Goal: Task Accomplishment & Management: Use online tool/utility

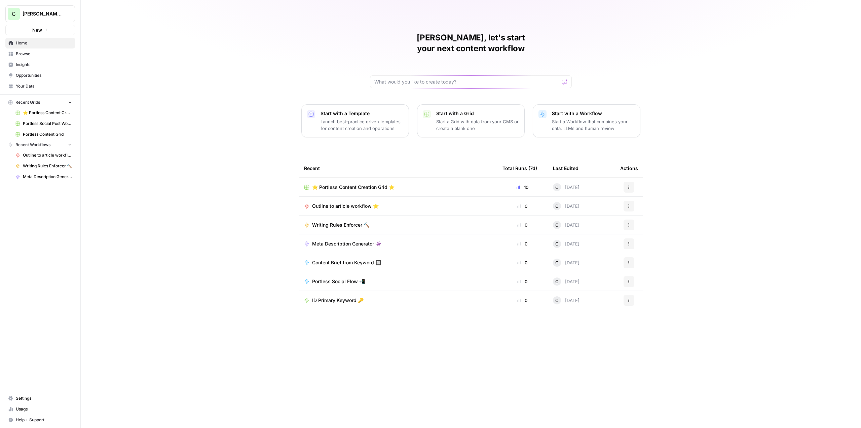
click at [359, 184] on span "⭐️ Portless Content Creation Grid ⭐️" at bounding box center [353, 187] width 82 height 7
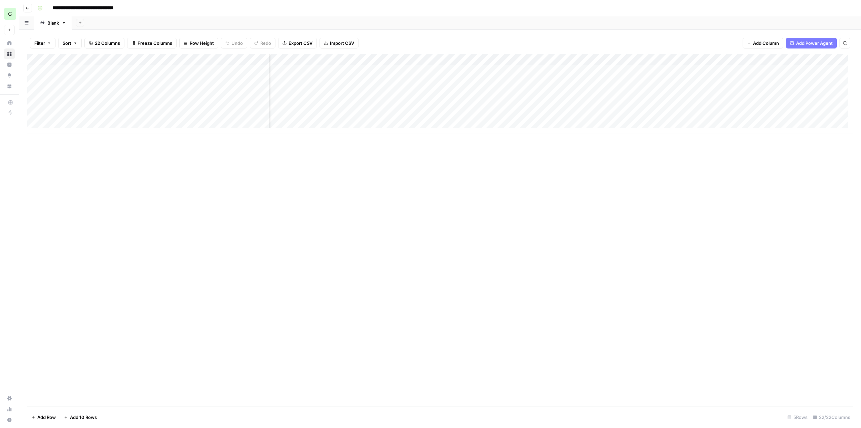
scroll to position [0, 744]
click at [737, 81] on div "Add Column" at bounding box center [440, 93] width 826 height 79
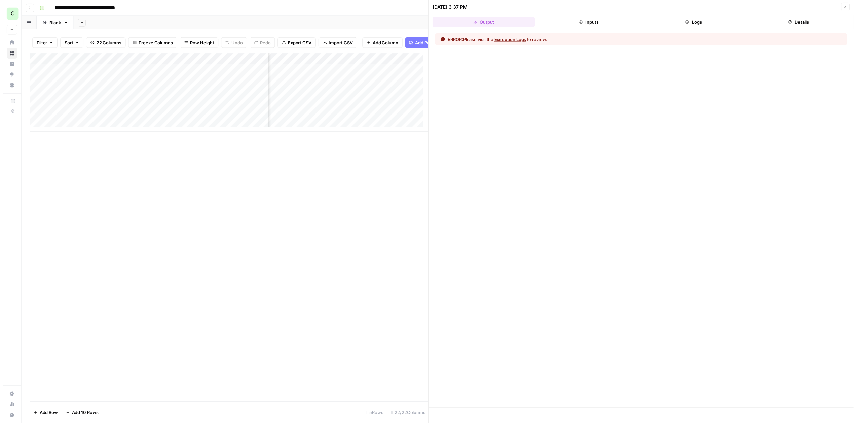
scroll to position [0, 1109]
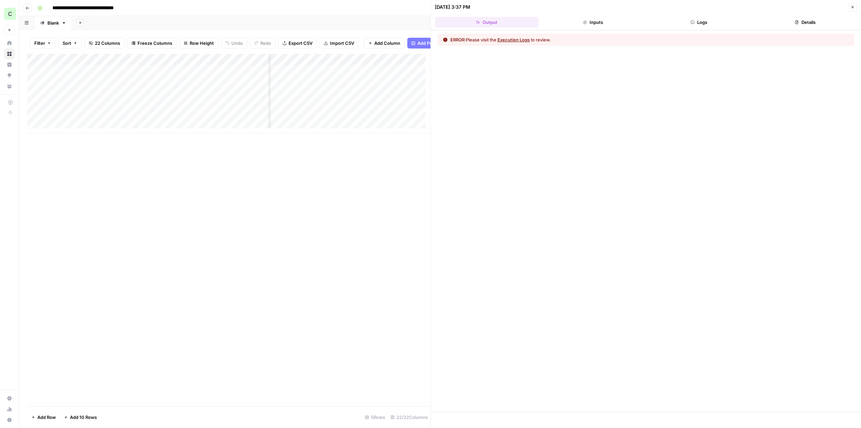
click at [723, 27] on button "Logs" at bounding box center [700, 22] width 104 height 11
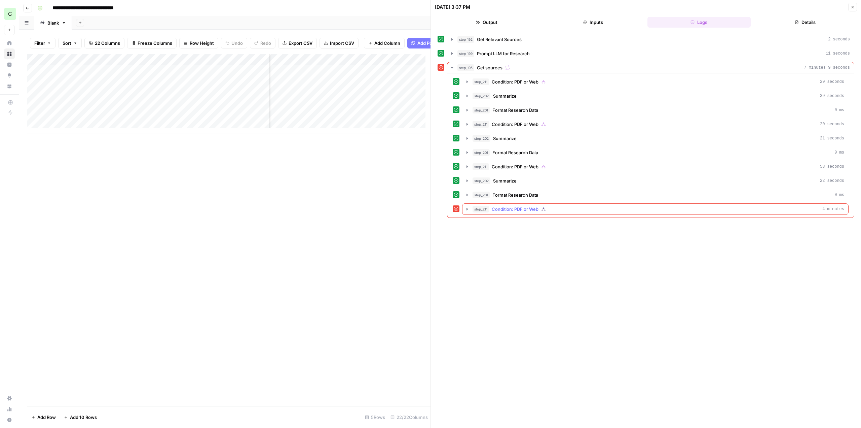
click at [468, 209] on icon "button" at bounding box center [467, 209] width 1 height 2
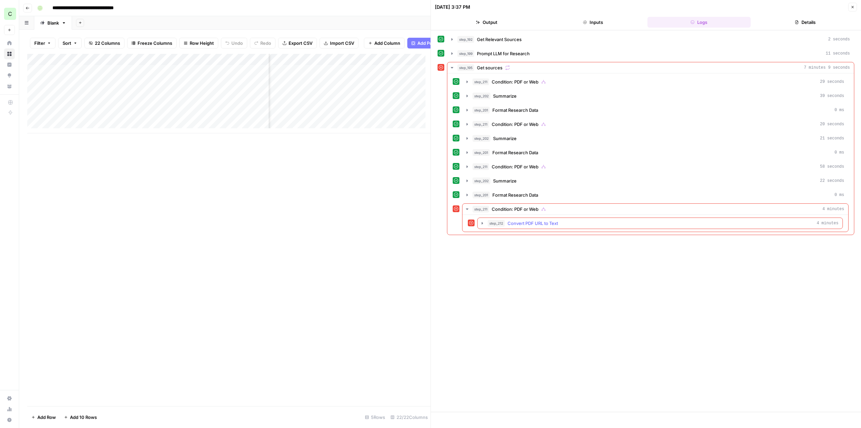
click at [482, 223] on icon "button" at bounding box center [482, 222] width 5 height 5
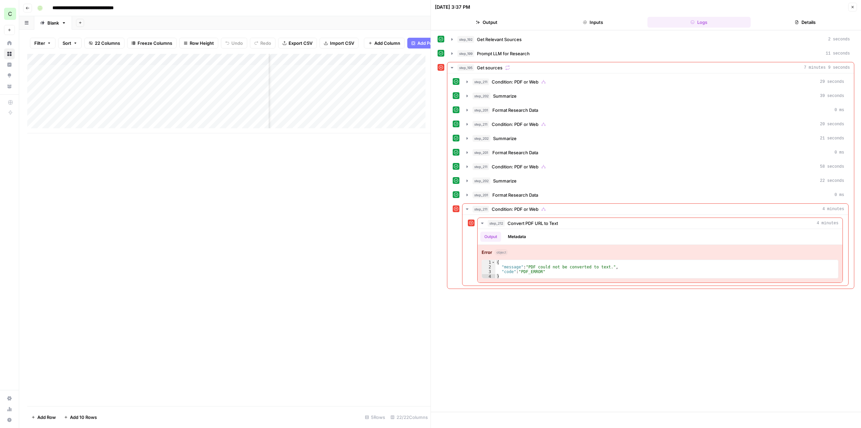
click at [853, 5] on icon "button" at bounding box center [853, 7] width 4 height 4
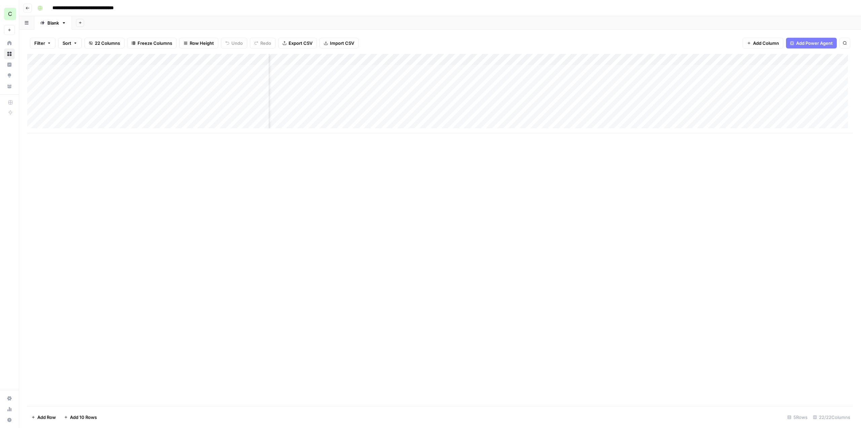
scroll to position [0, 540]
click at [527, 96] on div "Add Column" at bounding box center [440, 93] width 826 height 79
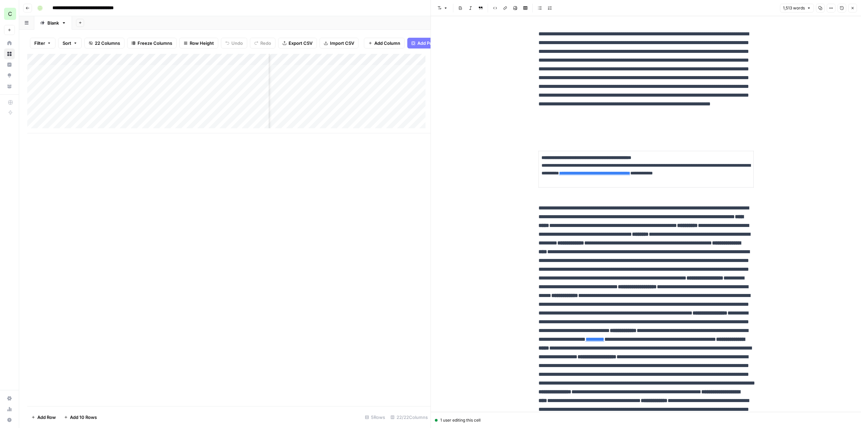
scroll to position [0, 689]
click at [856, 9] on button "Close" at bounding box center [853, 8] width 9 height 9
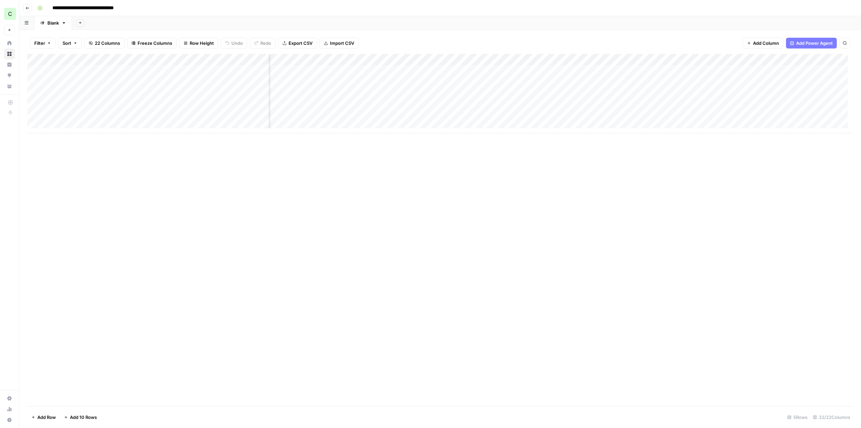
scroll to position [0, 588]
click at [437, 91] on div "Add Column" at bounding box center [440, 93] width 826 height 79
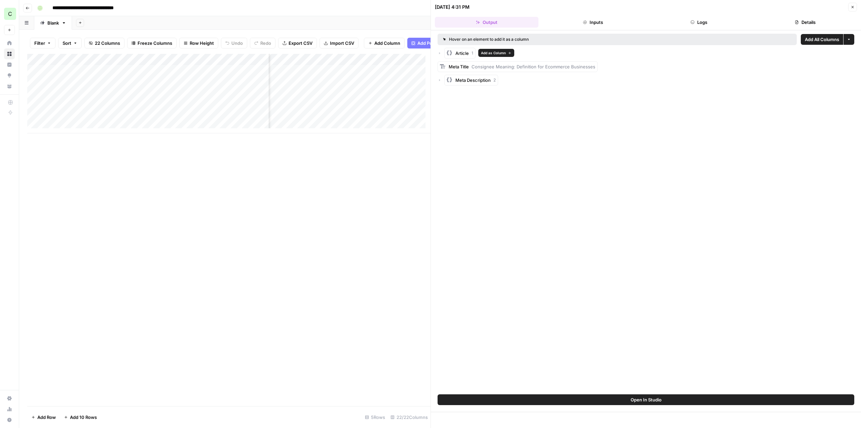
click at [463, 50] on span "Article" at bounding box center [462, 53] width 13 height 7
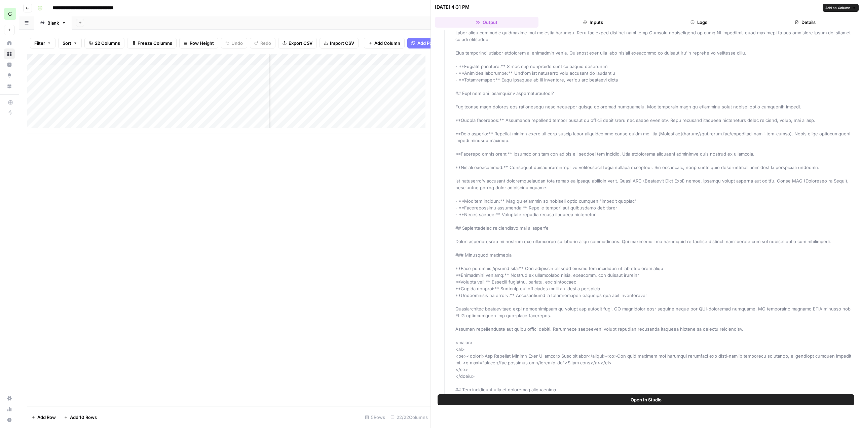
scroll to position [67, 0]
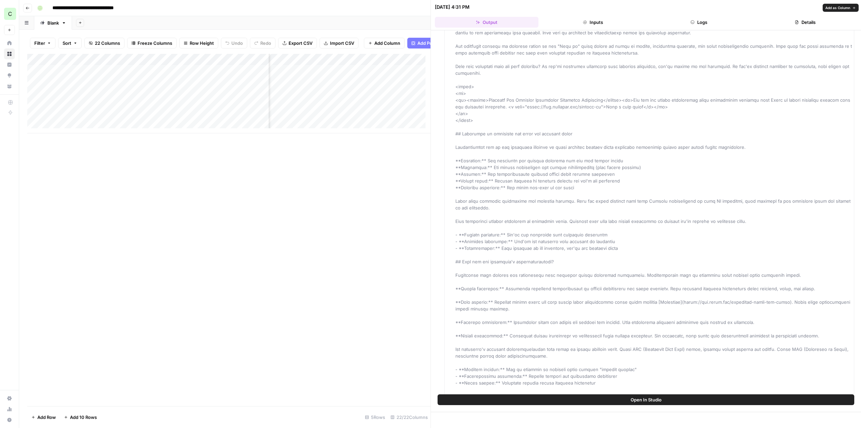
click at [379, 170] on div "Add Column" at bounding box center [228, 230] width 403 height 352
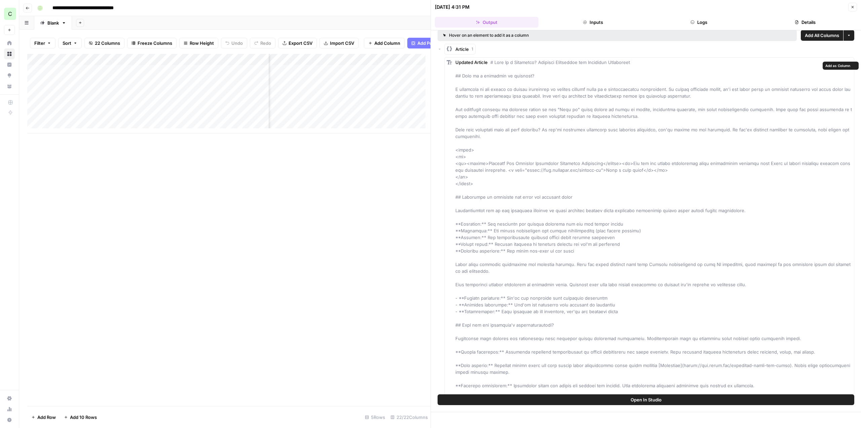
scroll to position [0, 0]
click at [836, 64] on span "Add as Column" at bounding box center [838, 66] width 25 height 5
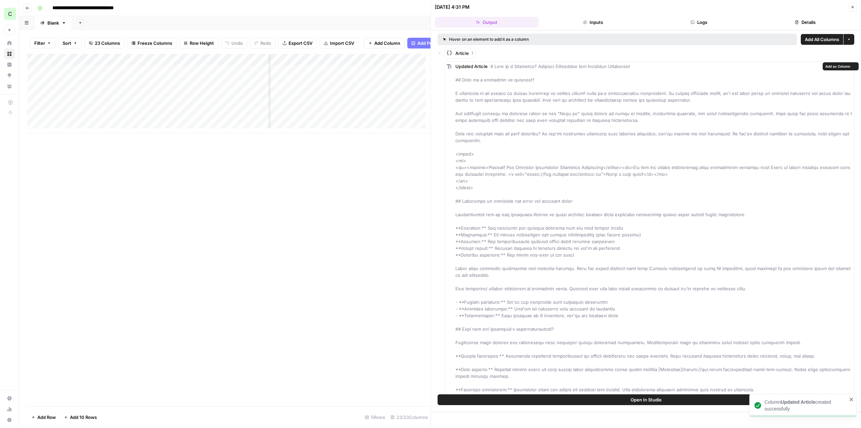
scroll to position [0, 727]
click at [408, 177] on div "Add Column" at bounding box center [228, 230] width 403 height 352
click at [854, 10] on button "Close" at bounding box center [853, 7] width 9 height 9
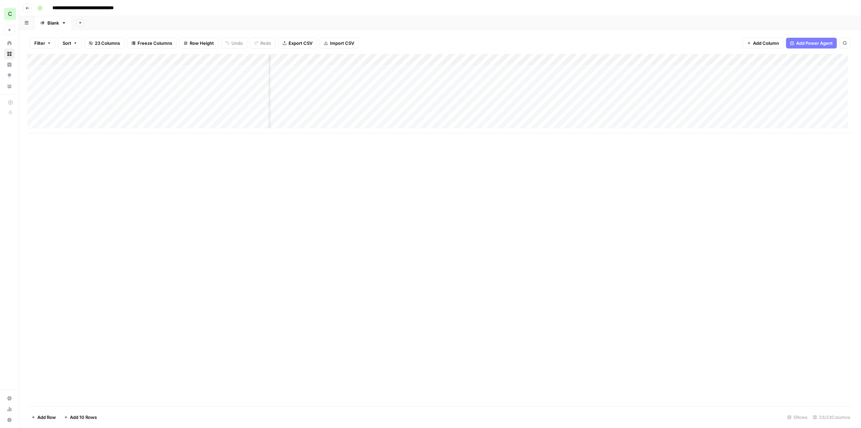
scroll to position [0, 618]
click at [478, 57] on div "Add Column" at bounding box center [440, 93] width 826 height 79
click at [518, 105] on span "Markdown" at bounding box center [519, 102] width 32 height 7
click at [445, 92] on div "Add Column" at bounding box center [440, 93] width 826 height 79
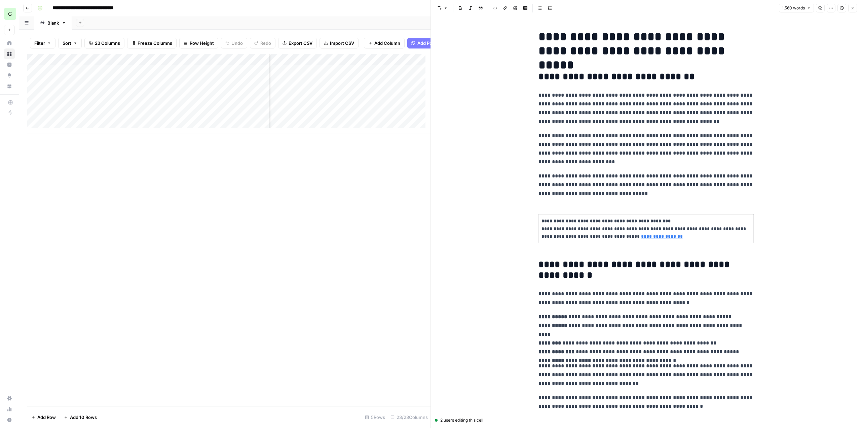
click at [380, 284] on div "Add Column" at bounding box center [228, 230] width 403 height 352
click at [854, 8] on icon "button" at bounding box center [853, 8] width 4 height 4
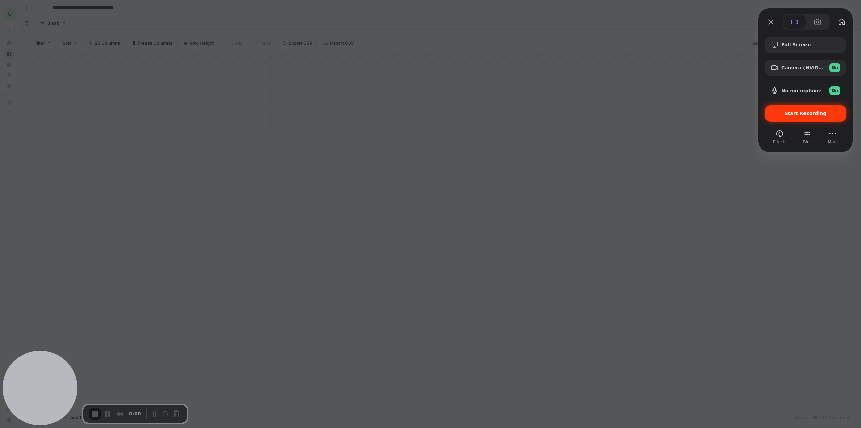
click at [807, 111] on span "Start Recording" at bounding box center [806, 113] width 42 height 5
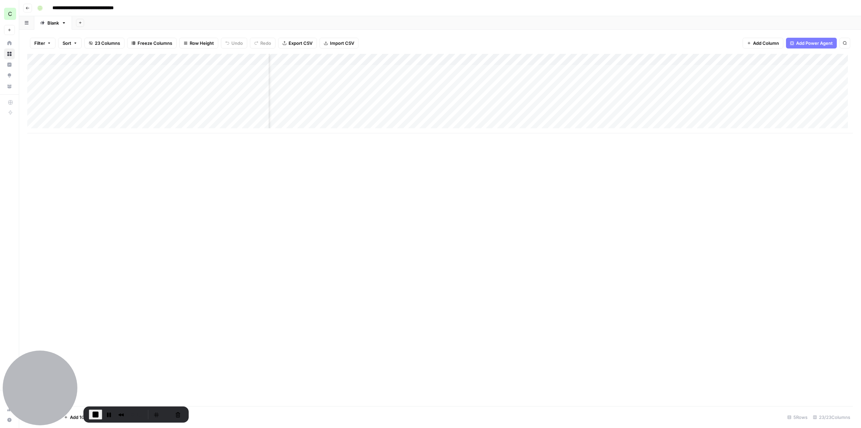
scroll to position [0, 608]
click at [529, 70] on div "Add Column" at bounding box center [440, 93] width 826 height 79
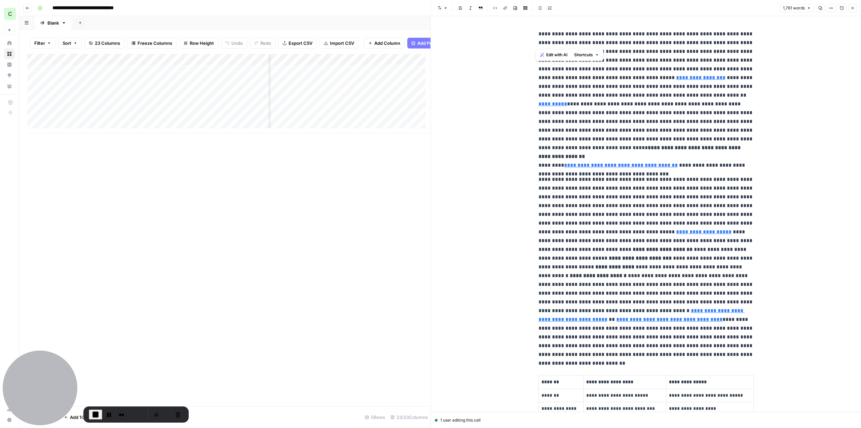
drag, startPoint x: 535, startPoint y: 34, endPoint x: 542, endPoint y: 38, distance: 8.6
click at [163, 417] on button "Restart Recording" at bounding box center [166, 414] width 8 height 8
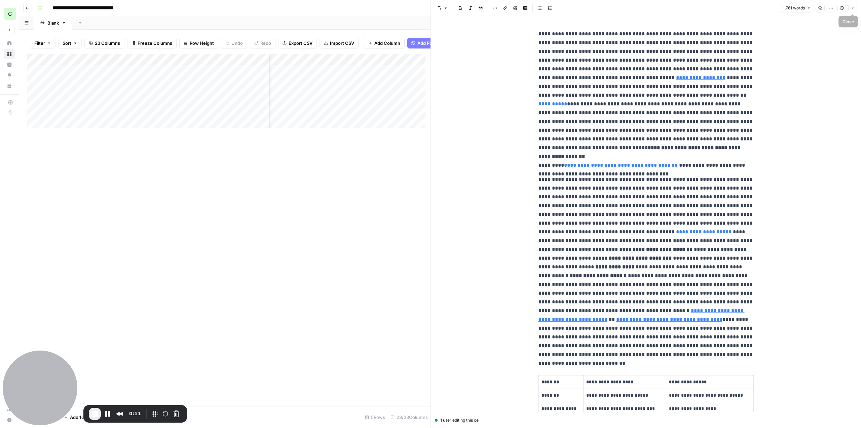
click at [852, 12] on button "Close" at bounding box center [853, 8] width 9 height 9
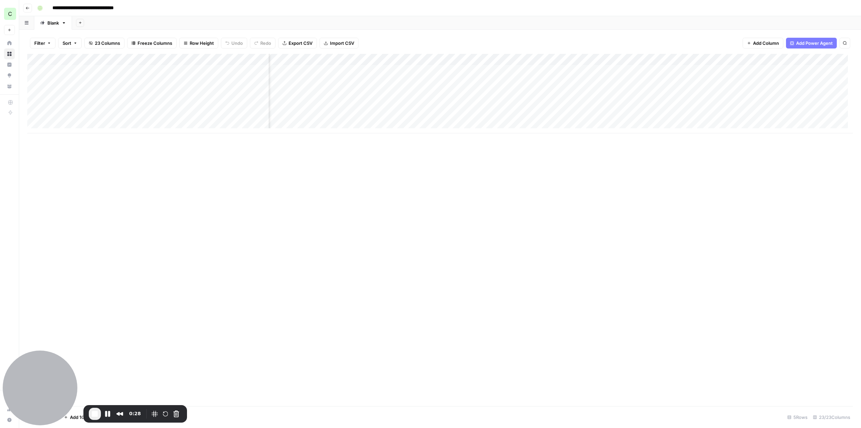
click at [476, 68] on div "Add Column" at bounding box center [440, 93] width 826 height 79
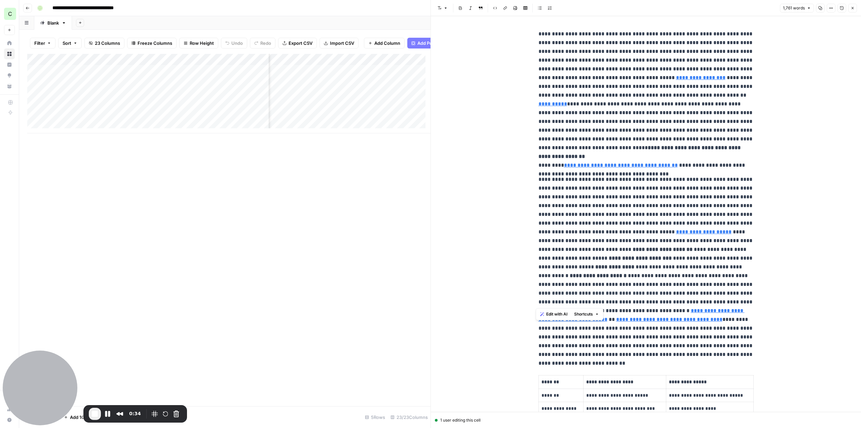
drag, startPoint x: 535, startPoint y: 33, endPoint x: 744, endPoint y: 301, distance: 339.7
click at [393, 179] on div "Add Column" at bounding box center [228, 230] width 403 height 352
click at [854, 7] on icon "button" at bounding box center [853, 8] width 2 height 2
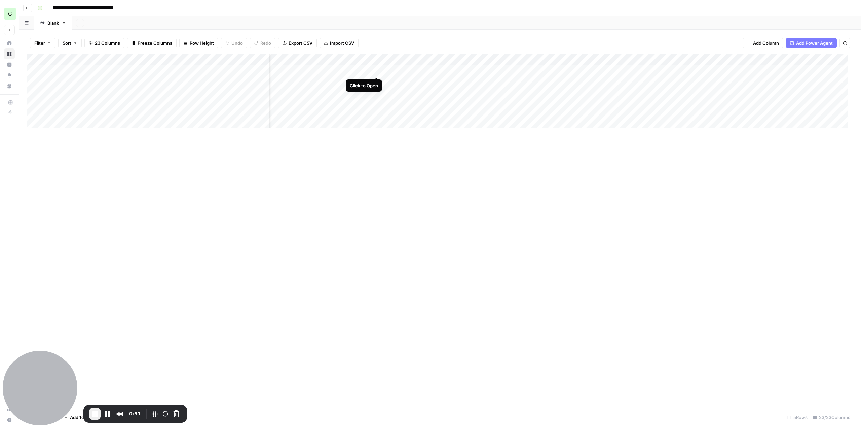
click at [375, 70] on div "Add Column" at bounding box center [440, 93] width 826 height 79
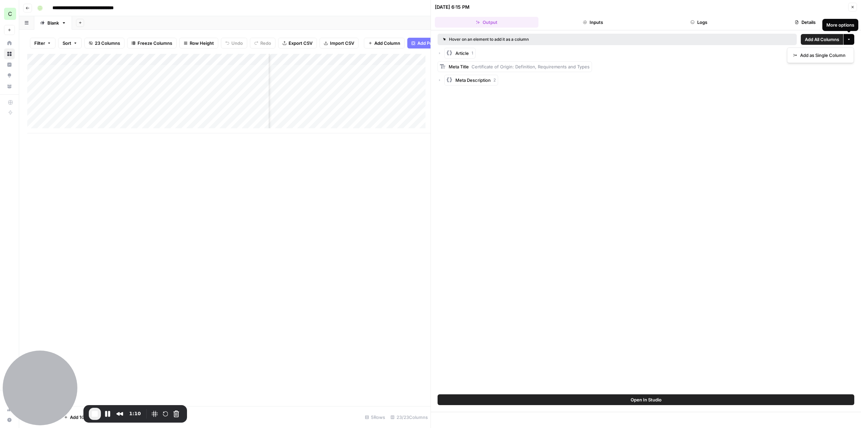
click at [850, 44] on button "More options" at bounding box center [849, 39] width 11 height 11
click at [342, 167] on div "Add Column" at bounding box center [228, 230] width 403 height 352
click at [392, 173] on div "Add Column" at bounding box center [228, 230] width 403 height 352
click at [857, 7] on button "Close" at bounding box center [853, 7] width 9 height 9
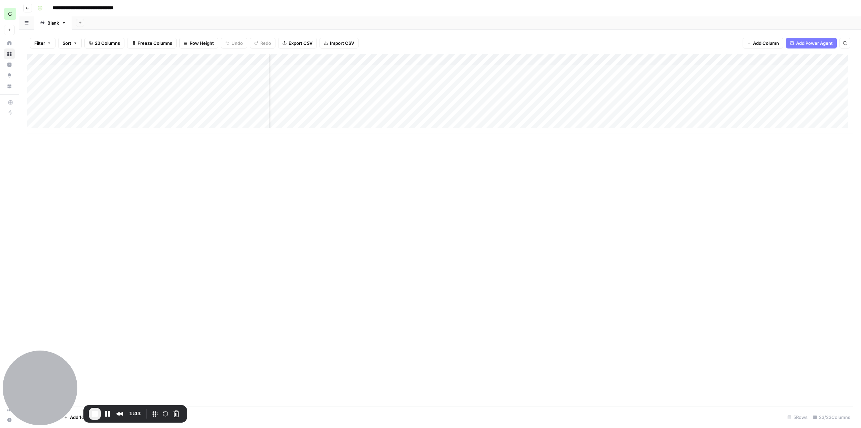
scroll to position [0, 652]
click at [445, 61] on div "Add Column" at bounding box center [440, 93] width 826 height 79
click at [562, 198] on div "Add Column" at bounding box center [440, 230] width 826 height 352
click at [421, 70] on div "Add Column" at bounding box center [440, 93] width 826 height 79
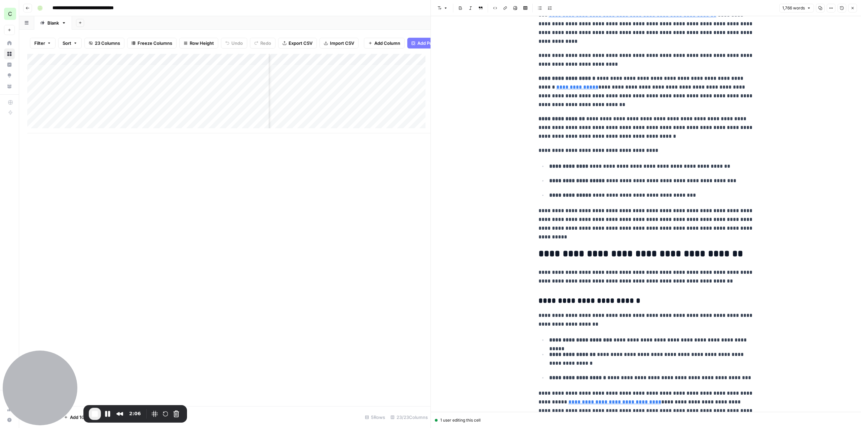
scroll to position [1851, 0]
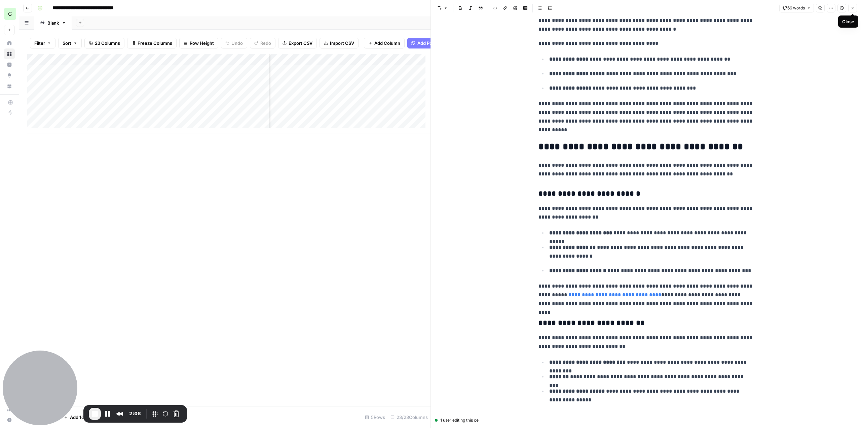
click at [853, 9] on icon "button" at bounding box center [853, 8] width 4 height 4
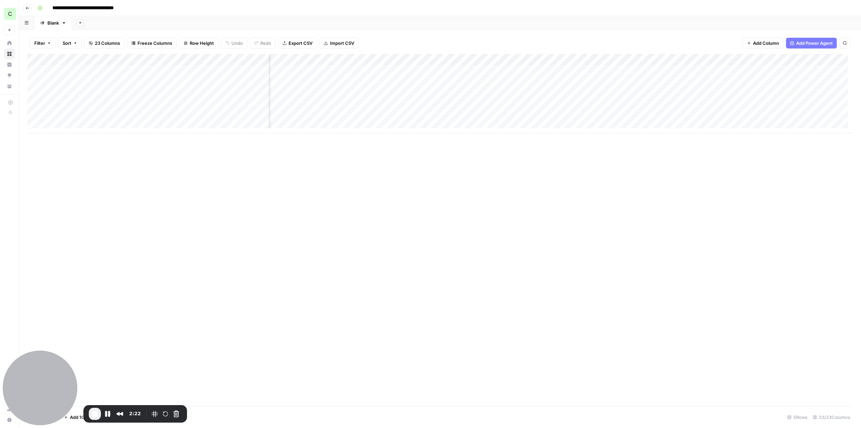
scroll to position [0, 580]
click at [577, 61] on div "Add Column" at bounding box center [440, 93] width 826 height 79
click at [619, 165] on div "Add Column" at bounding box center [440, 230] width 826 height 352
click at [94, 414] on span "End Recording" at bounding box center [95, 414] width 8 height 8
